Goal: Task Accomplishment & Management: Complete application form

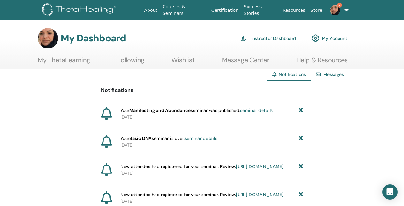
click at [286, 37] on link "Instructor Dashboard" at bounding box center [268, 38] width 55 height 14
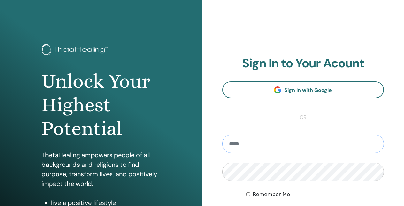
type input "**********"
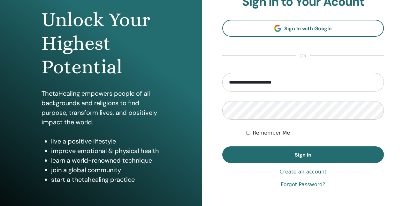
scroll to position [66, 0]
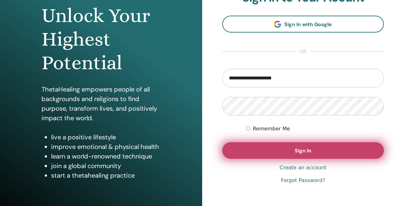
click at [285, 153] on button "Sign In" at bounding box center [303, 151] width 162 height 17
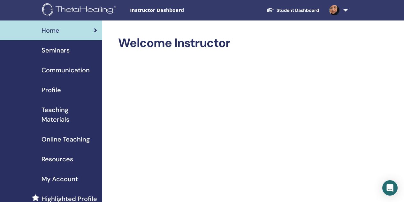
click at [58, 49] on span "Seminars" at bounding box center [56, 50] width 28 height 10
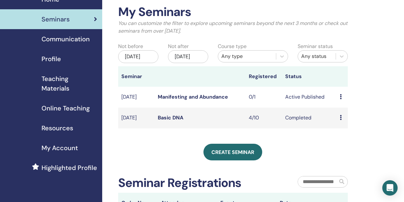
scroll to position [33, 0]
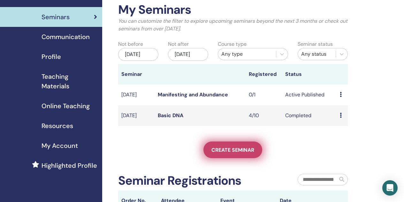
click at [241, 153] on span "Create seminar" at bounding box center [233, 149] width 43 height 7
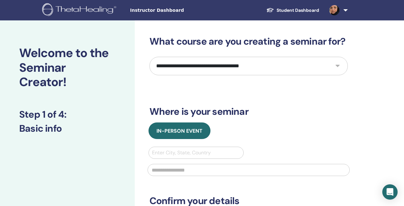
select select "*"
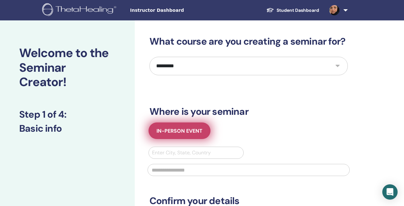
click at [188, 132] on span "In-Person Event" at bounding box center [180, 131] width 46 height 7
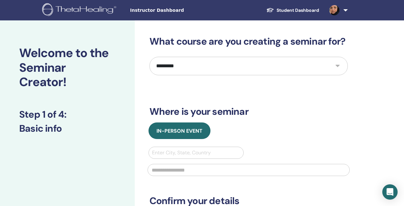
click at [178, 154] on div "Enter City, State, Country" at bounding box center [196, 153] width 89 height 8
type input "******"
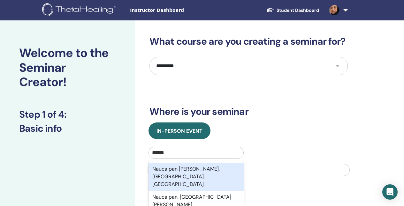
click at [177, 167] on div "Naucalpan de Juárez, México, MEX" at bounding box center [197, 177] width 96 height 28
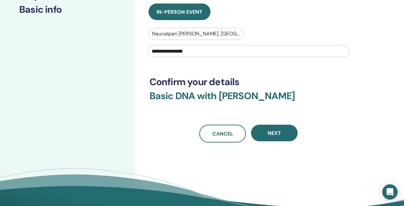
scroll to position [120, 0]
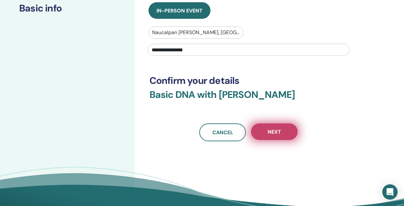
type input "**********"
click at [288, 132] on button "Next" at bounding box center [274, 132] width 47 height 17
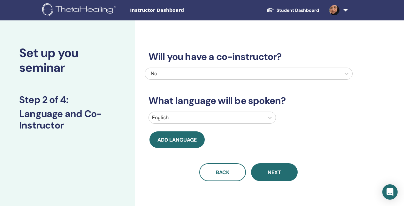
scroll to position [0, 0]
click at [191, 120] on div "English" at bounding box center [213, 118] width 128 height 12
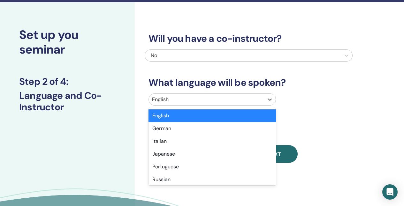
scroll to position [19, 0]
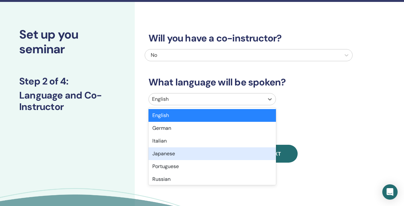
type input "*"
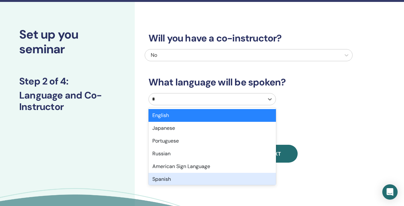
click at [172, 177] on div "Spanish" at bounding box center [213, 179] width 128 height 13
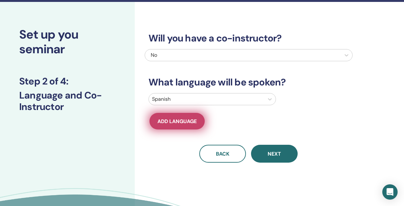
click at [188, 122] on span "Add language" at bounding box center [177, 121] width 39 height 7
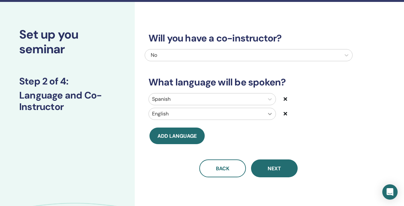
click at [270, 115] on div "English" at bounding box center [213, 114] width 128 height 12
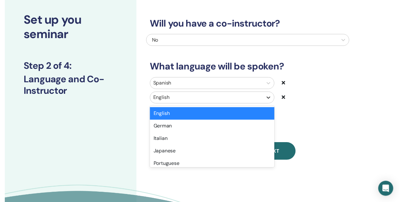
scroll to position [33, 0]
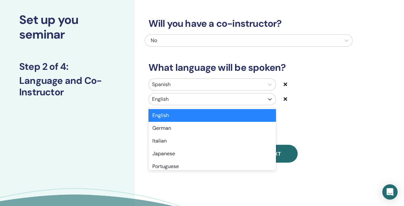
click at [217, 113] on div "English" at bounding box center [213, 115] width 128 height 13
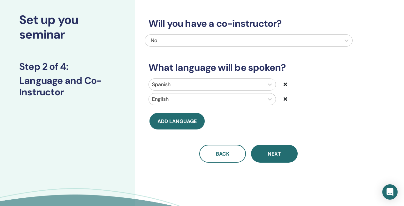
click at [287, 98] on icon at bounding box center [286, 99] width 4 height 5
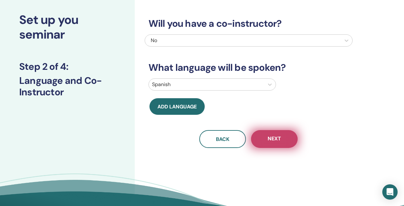
click at [276, 136] on span "Next" at bounding box center [274, 139] width 13 height 8
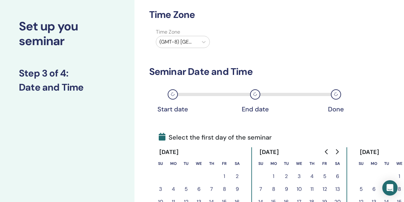
scroll to position [26, 0]
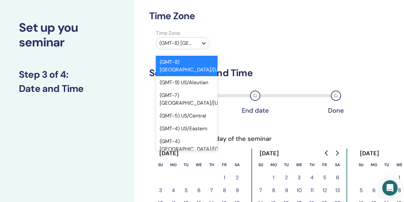
click at [205, 44] on icon at bounding box center [204, 43] width 4 height 2
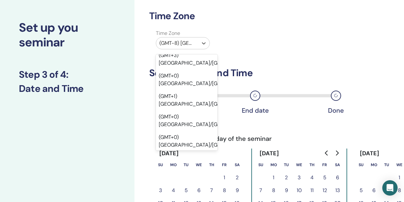
scroll to position [795, 1]
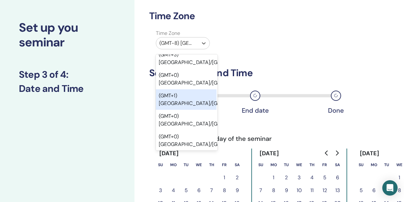
click at [284, 56] on div "Time Zone Time Zone option (GMT+1) Africa/Bangui focused, 55 of 595. 595 result…" at bounding box center [248, 148] width 198 height 276
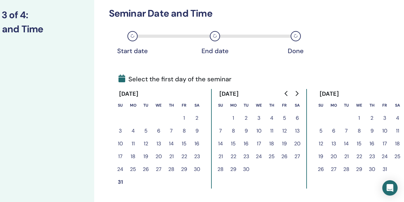
scroll to position [85, 41]
click at [386, 118] on button "3" at bounding box center [385, 118] width 13 height 13
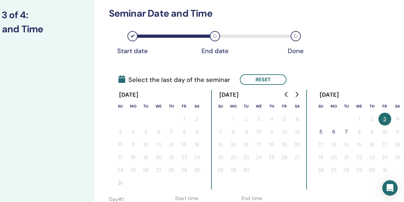
click at [322, 132] on button "5" at bounding box center [321, 131] width 13 height 13
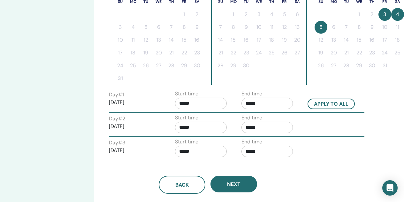
scroll to position [193, 40]
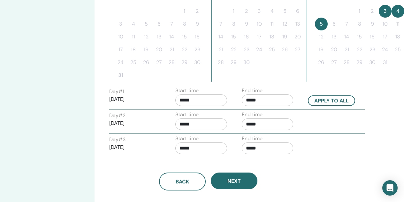
click at [266, 125] on input "*****" at bounding box center [268, 124] width 52 height 12
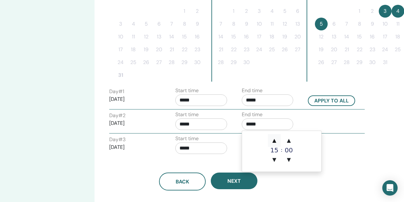
click at [275, 141] on span "▲" at bounding box center [274, 140] width 13 height 13
type input "*****"
click at [268, 127] on input "*****" at bounding box center [268, 124] width 52 height 12
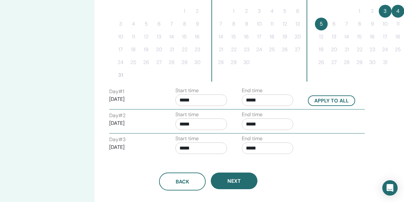
click at [237, 139] on div "End time *****" at bounding box center [270, 146] width 66 height 22
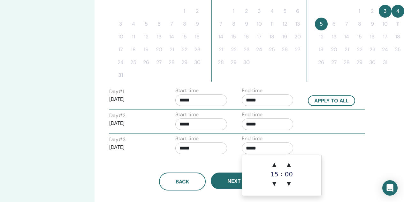
click at [254, 146] on input "*****" at bounding box center [268, 148] width 52 height 12
click at [274, 164] on span "▲" at bounding box center [274, 164] width 13 height 13
type input "*****"
click at [236, 158] on div "Back Next" at bounding box center [208, 173] width 208 height 33
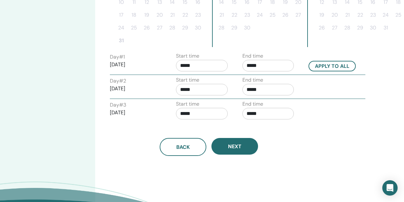
scroll to position [227, 40]
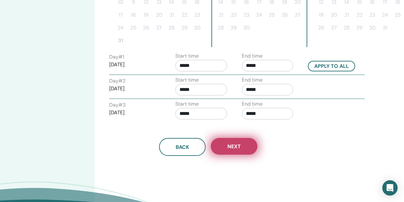
click at [241, 143] on button "Next" at bounding box center [234, 146] width 47 height 17
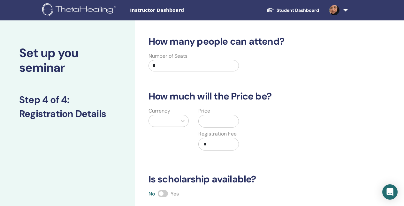
scroll to position [0, 0]
click at [173, 63] on input "*" at bounding box center [194, 66] width 91 height 12
type input "*"
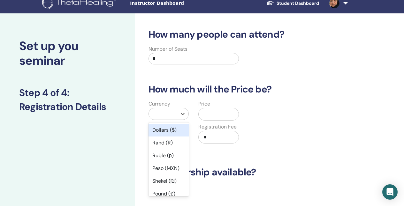
click at [162, 120] on div "option Dollars ($) focused, 1 of 45. 45 results available. Use Up and Down to c…" at bounding box center [169, 114] width 41 height 12
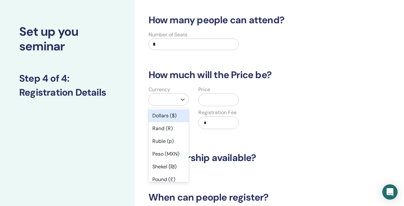
scroll to position [22, 0]
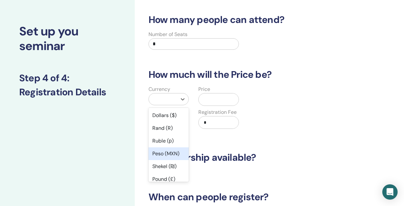
click at [171, 153] on div "Peso (MXN)" at bounding box center [169, 154] width 41 height 13
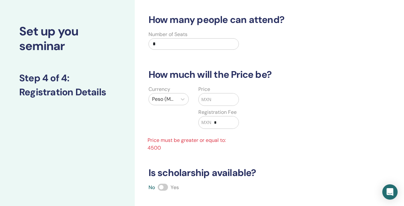
click at [214, 99] on input "text" at bounding box center [225, 100] width 27 height 12
click at [217, 96] on input "text" at bounding box center [225, 100] width 27 height 12
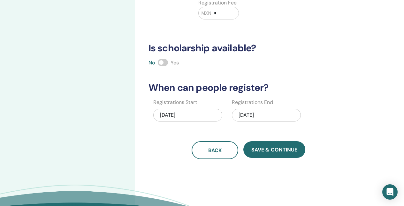
scroll to position [134, 0]
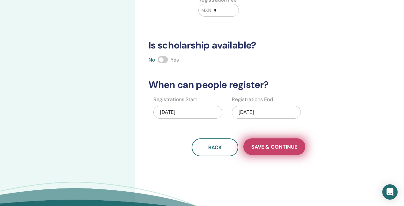
type input "****"
click at [270, 148] on span "Save & Continue" at bounding box center [275, 147] width 46 height 7
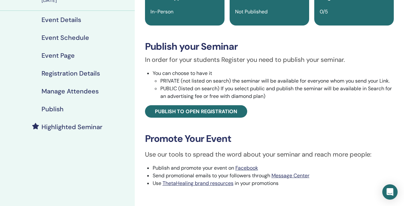
scroll to position [66, 0]
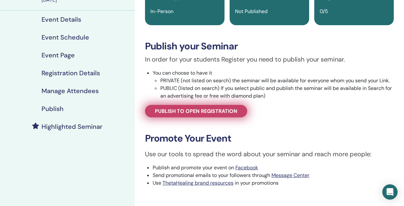
click at [220, 115] on span "Publish to open registration" at bounding box center [196, 111] width 82 height 7
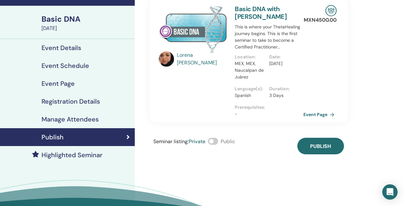
scroll to position [35, 0]
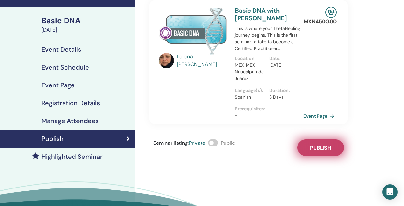
click at [314, 151] on span "Publish" at bounding box center [320, 148] width 21 height 7
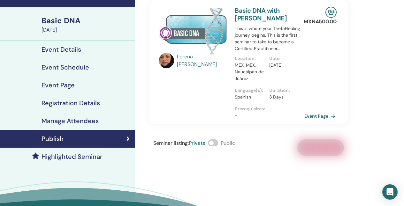
click at [315, 119] on link "Event Page" at bounding box center [322, 117] width 34 height 10
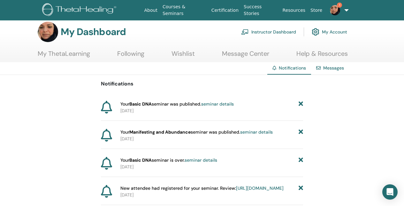
scroll to position [7, 0]
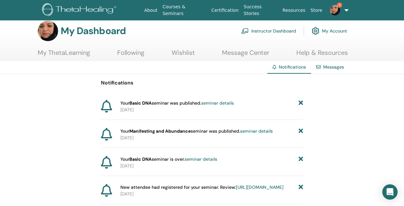
click at [246, 132] on link "seminar details" at bounding box center [256, 131] width 33 height 6
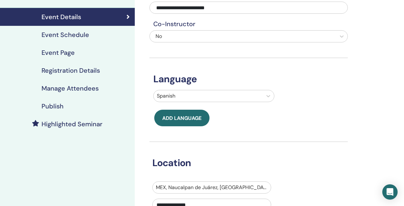
scroll to position [82, 0]
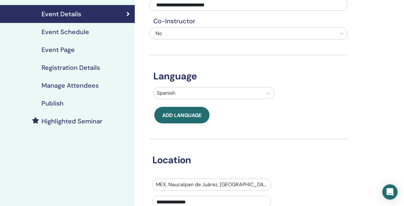
click at [63, 108] on link "Publish" at bounding box center [67, 104] width 135 height 18
